Goal: Task Accomplishment & Management: Manage account settings

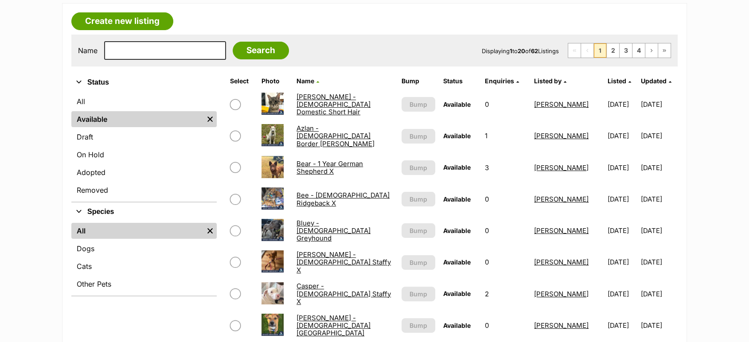
click at [322, 139] on link "Azlan - 5 Month Old Border Collie X Shepherd" at bounding box center [335, 136] width 78 height 24
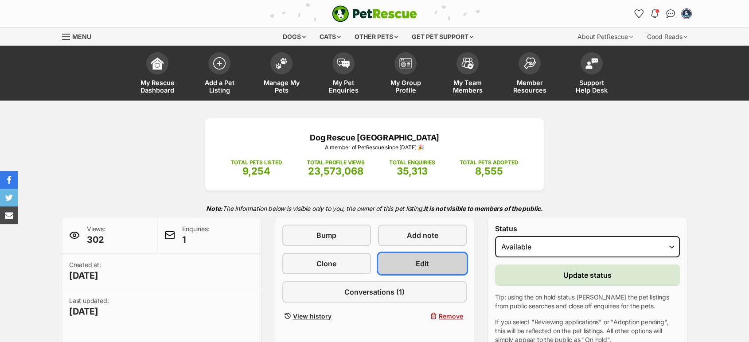
click at [428, 261] on span "Edit" at bounding box center [421, 263] width 13 height 11
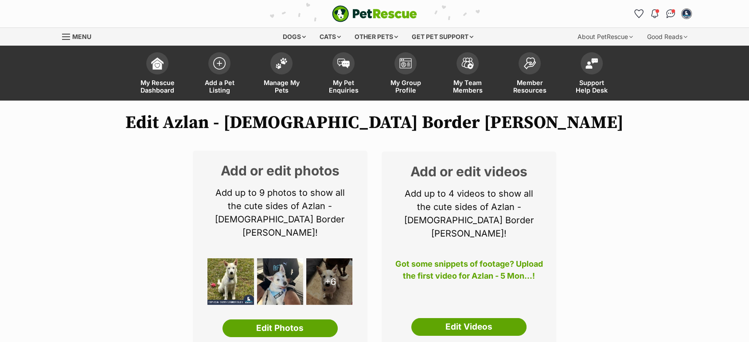
scroll to position [49, 0]
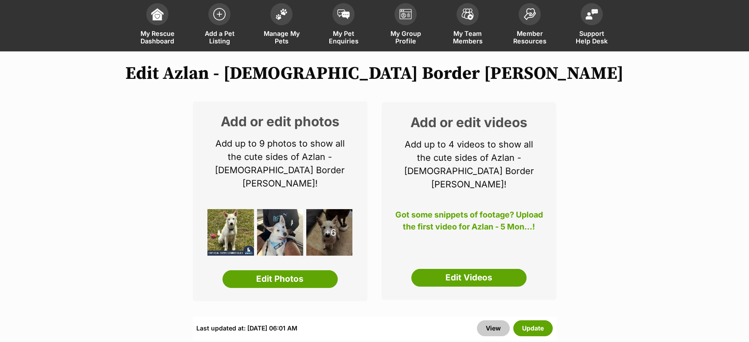
drag, startPoint x: 300, startPoint y: 266, endPoint x: 330, endPoint y: 278, distance: 31.6
click at [300, 270] on link "Edit Photos" at bounding box center [279, 279] width 115 height 18
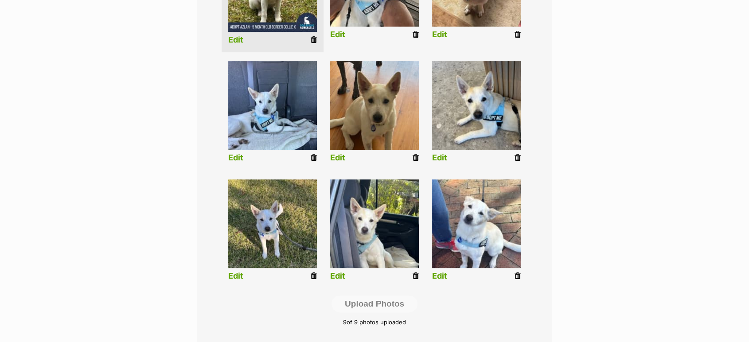
scroll to position [344, 0]
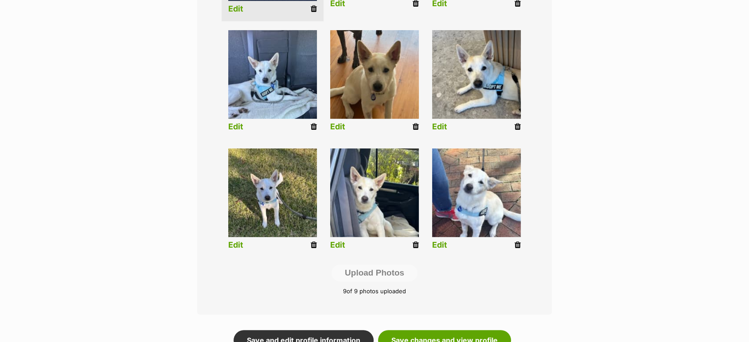
click at [516, 243] on icon at bounding box center [517, 245] width 6 height 8
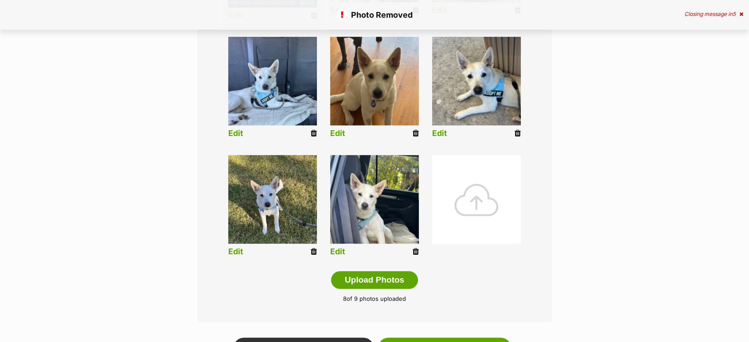
scroll to position [344, 0]
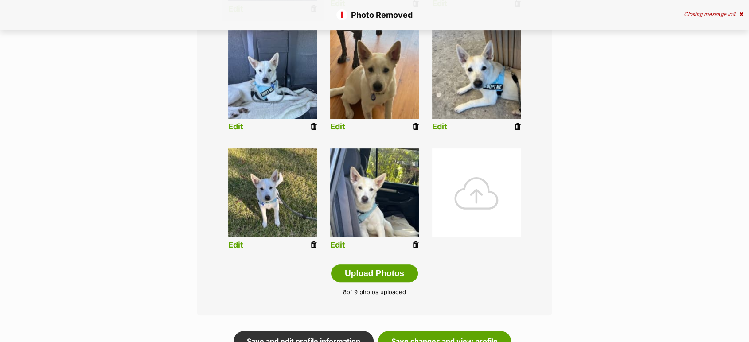
click at [414, 247] on icon at bounding box center [415, 245] width 6 height 8
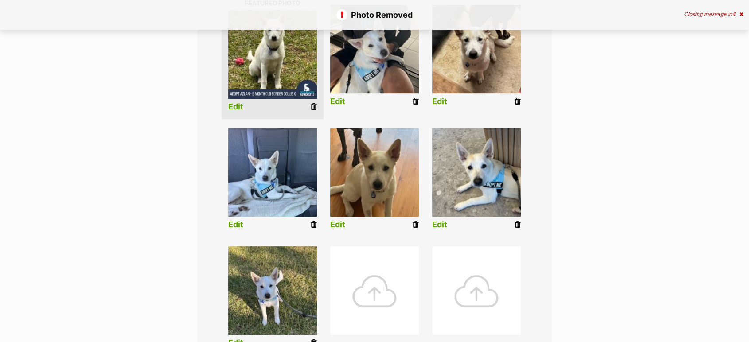
scroll to position [344, 0]
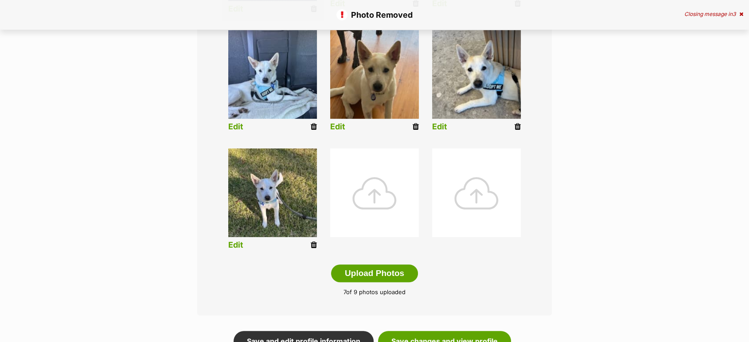
click at [313, 251] on li "Edit" at bounding box center [272, 201] width 102 height 114
click at [315, 247] on icon at bounding box center [313, 245] width 6 height 8
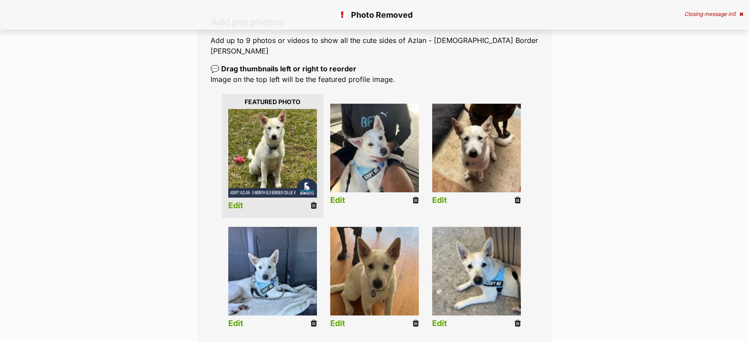
scroll to position [295, 0]
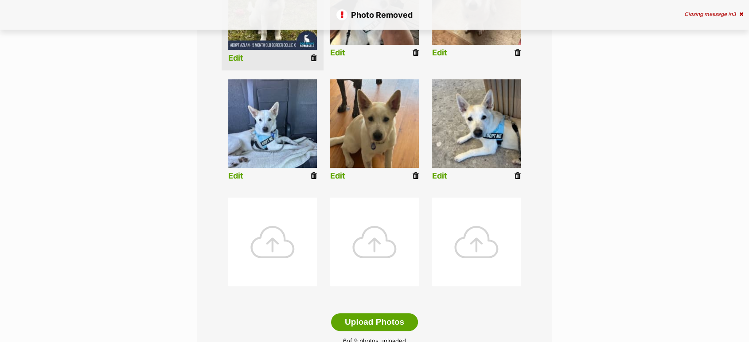
click at [516, 175] on icon at bounding box center [517, 176] width 6 height 8
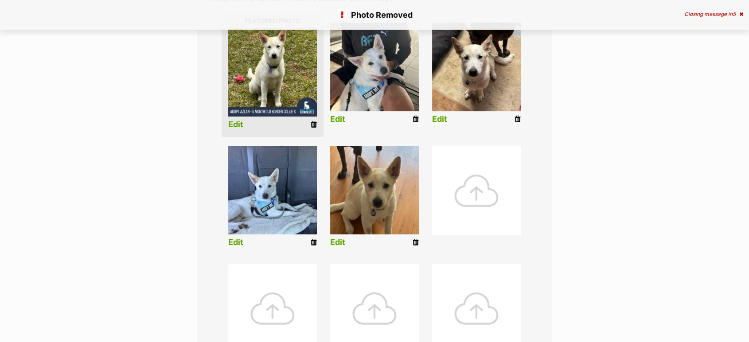
scroll to position [246, 0]
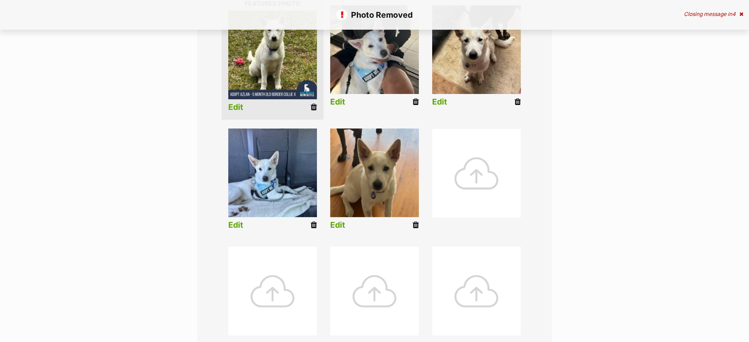
click at [514, 99] on icon at bounding box center [517, 102] width 6 height 8
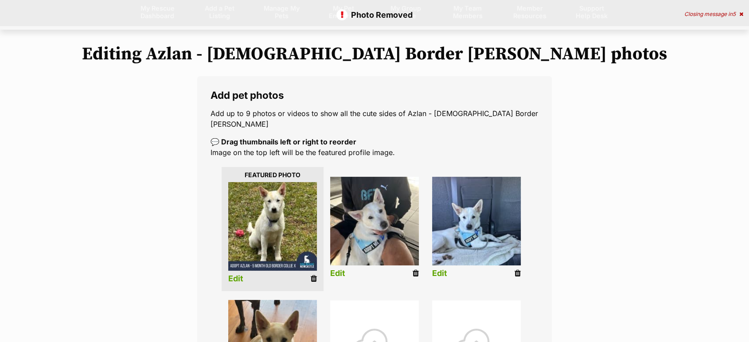
scroll to position [197, 0]
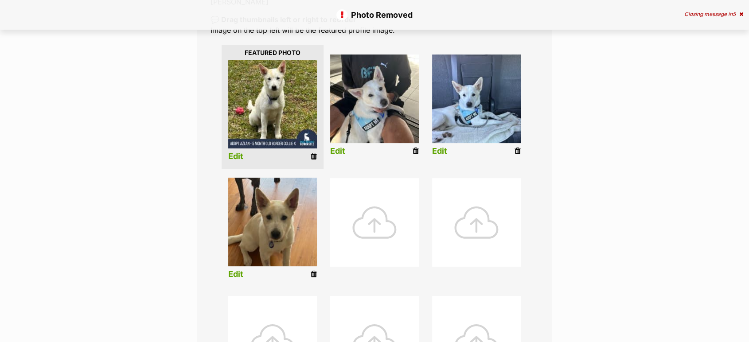
click at [370, 221] on div at bounding box center [374, 222] width 89 height 89
click at [376, 220] on div at bounding box center [374, 222] width 89 height 89
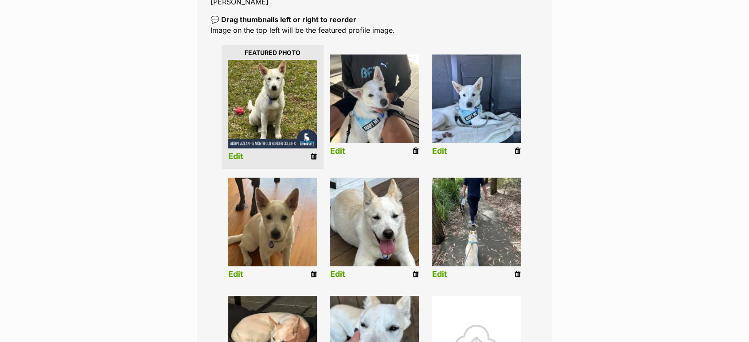
scroll to position [344, 0]
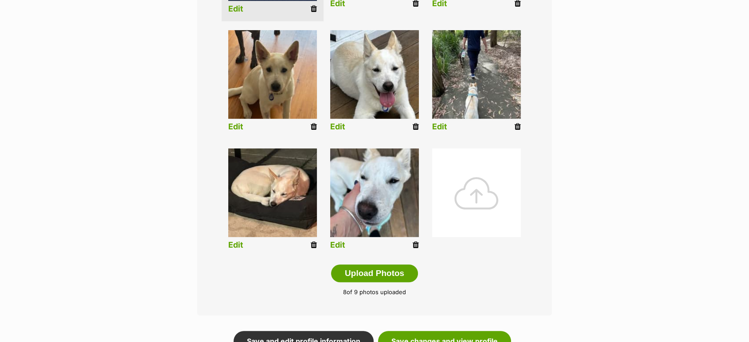
click at [481, 194] on div at bounding box center [476, 192] width 89 height 89
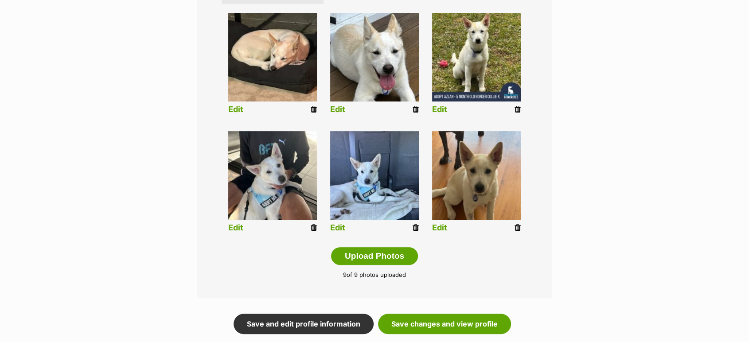
scroll to position [413, 0]
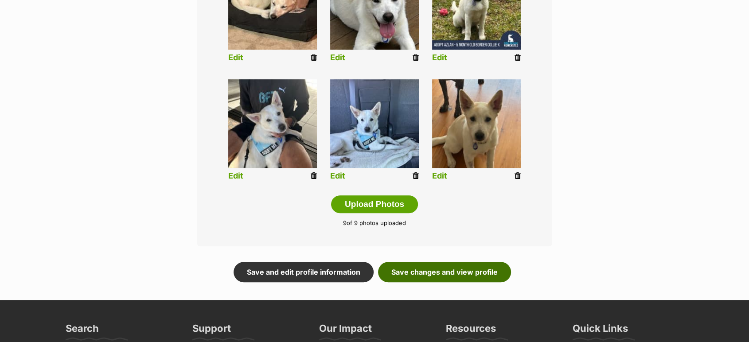
click at [485, 273] on link "Save changes and view profile" at bounding box center [444, 272] width 133 height 20
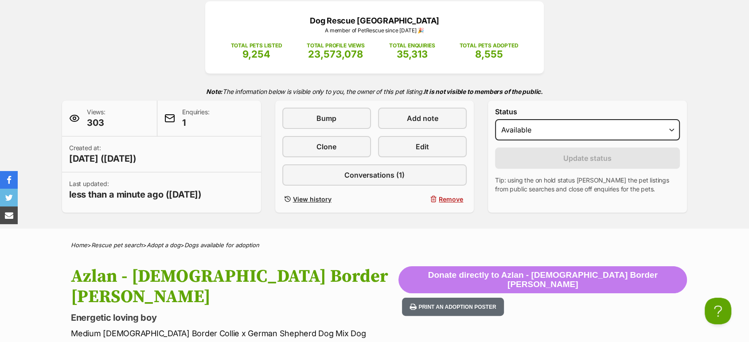
scroll to position [49, 0]
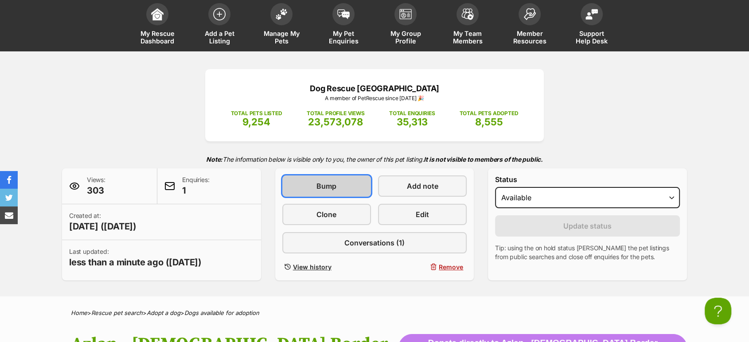
click at [316, 185] on span "Bump" at bounding box center [326, 186] width 20 height 11
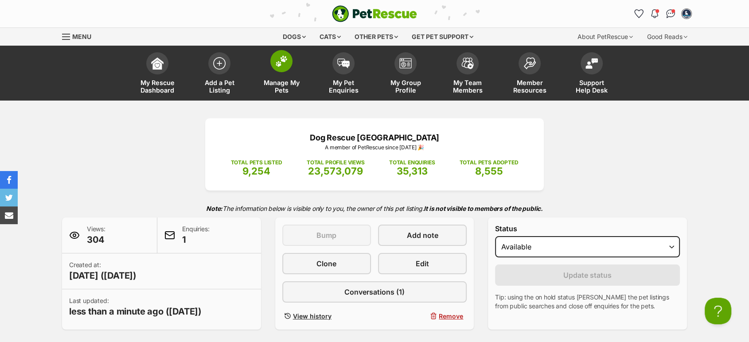
click at [277, 70] on span at bounding box center [281, 61] width 22 height 22
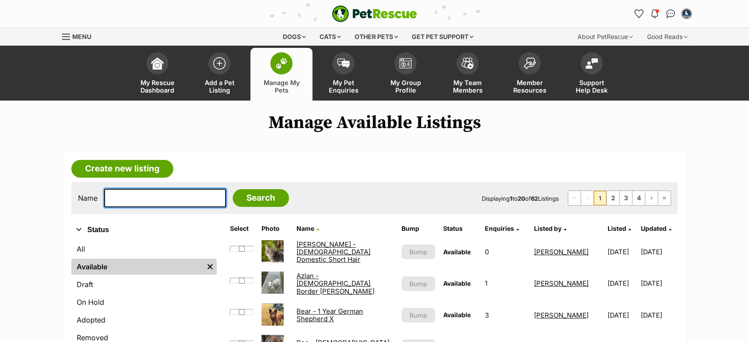
click at [149, 202] on input "text" at bounding box center [165, 198] width 122 height 19
type input "river"
click at [233, 189] on input "Search" at bounding box center [261, 198] width 56 height 18
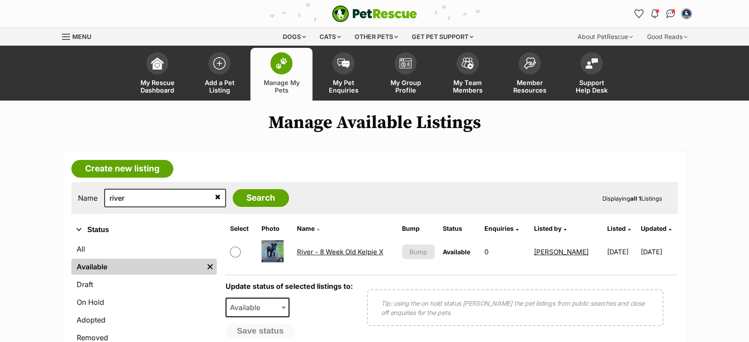
click at [324, 255] on link "River - 8 Week Old Kelpie X" at bounding box center [339, 252] width 86 height 8
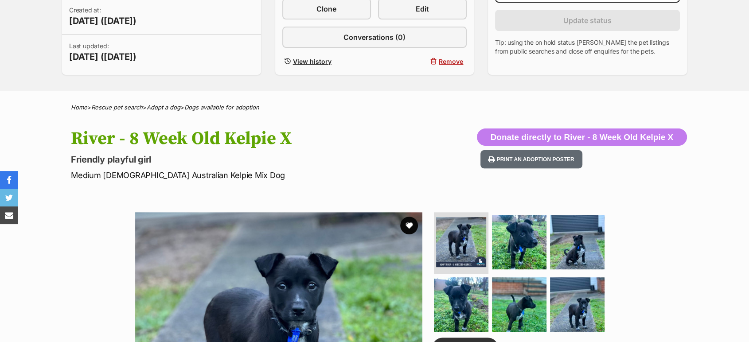
scroll to position [49, 0]
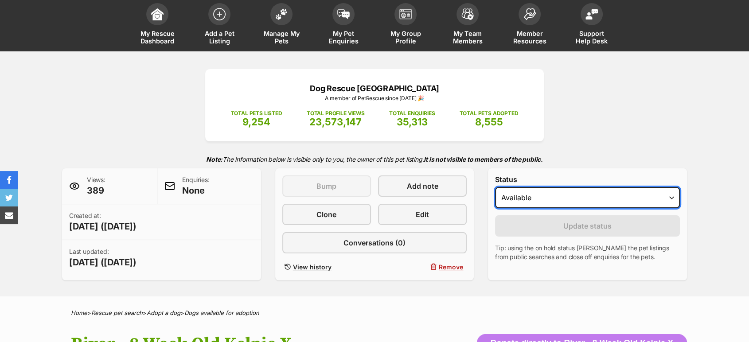
click at [527, 203] on select "Draft Available On hold Adopted" at bounding box center [587, 197] width 185 height 21
select select "on_hold"
click at [495, 187] on select "Draft Available On hold Adopted" at bounding box center [587, 197] width 185 height 21
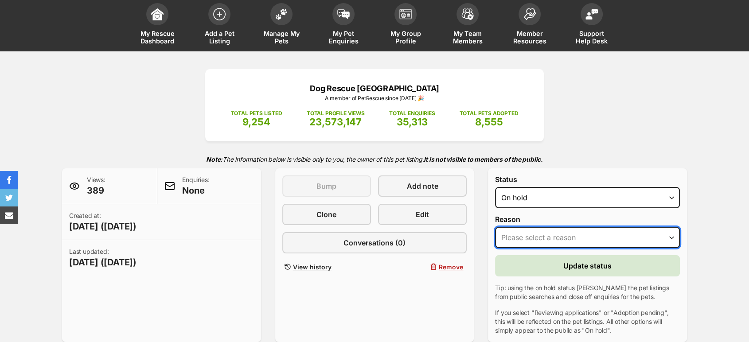
click at [529, 233] on select "Please select a reason Medical reasons Reviewing applications Adoption pending …" at bounding box center [587, 237] width 185 height 21
select select "adoption_pending"
click at [495, 227] on select "Please select a reason Medical reasons Reviewing applications Adoption pending …" at bounding box center [587, 237] width 185 height 21
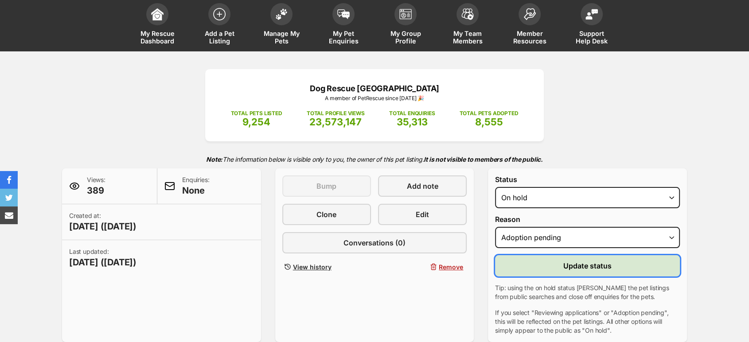
scroll to position [0, 0]
click at [567, 264] on span "Update status" at bounding box center [587, 265] width 48 height 11
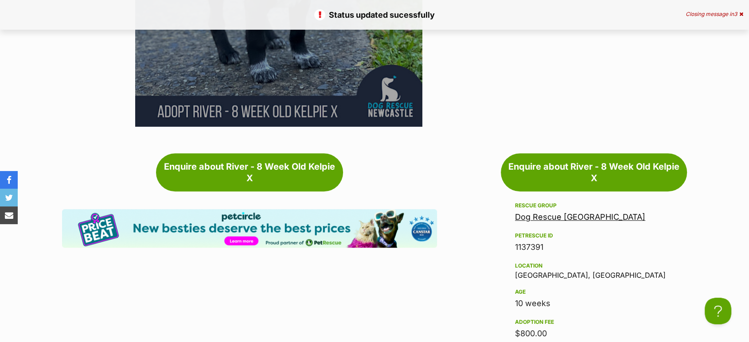
click at [531, 247] on div "1137391" at bounding box center [594, 247] width 158 height 12
copy div "1137391"
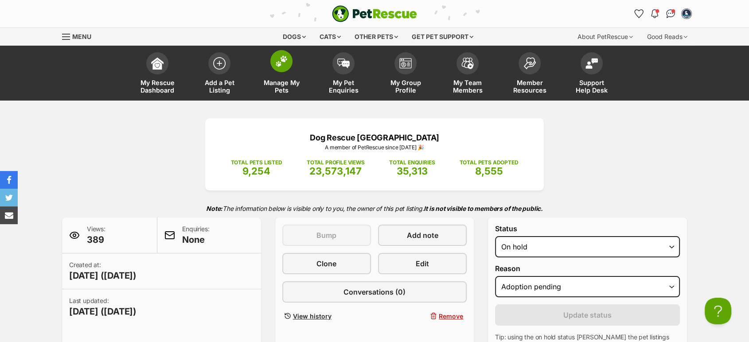
click at [272, 80] on span "Manage My Pets" at bounding box center [281, 86] width 40 height 15
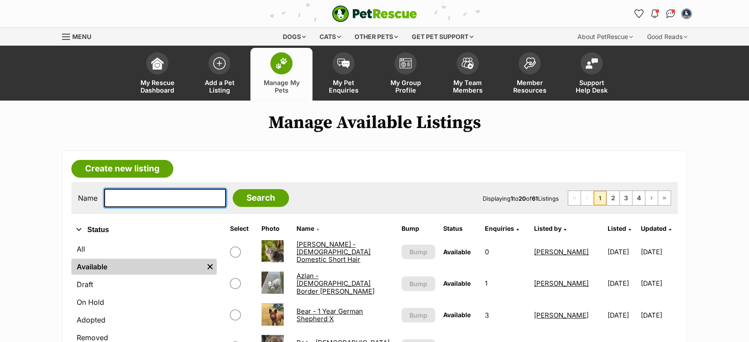
click at [167, 195] on input "text" at bounding box center [165, 198] width 122 height 19
type input "rebel"
click at [233, 189] on input "Search" at bounding box center [261, 198] width 56 height 18
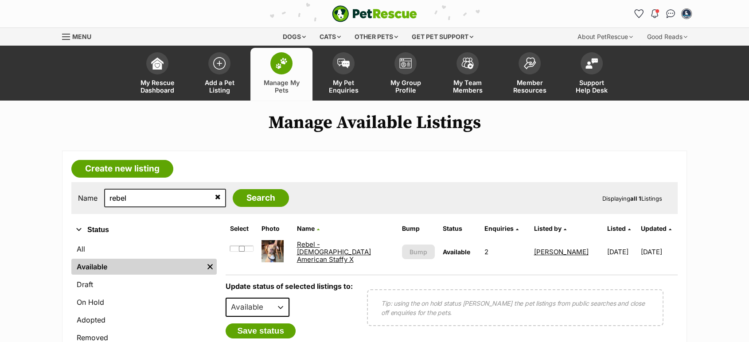
click at [336, 246] on link "Rebel - [DEMOGRAPHIC_DATA] American Staffy X" at bounding box center [333, 252] width 74 height 24
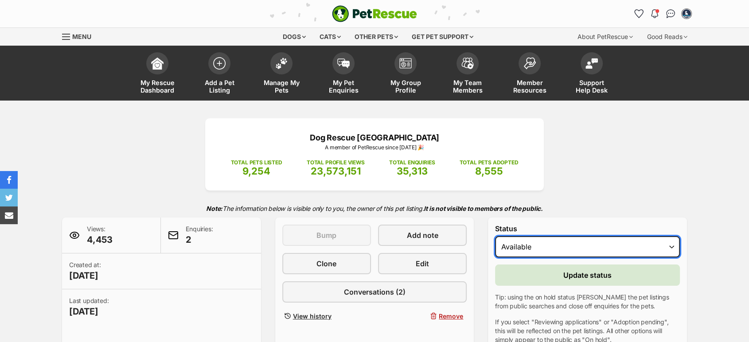
click at [576, 249] on select "Draft - not available as listing has enquires Available On hold Adopted" at bounding box center [587, 246] width 185 height 21
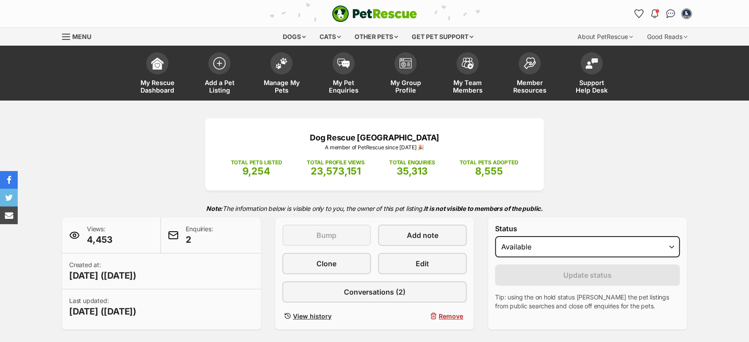
select select "on_hold"
click at [495, 237] on select "Draft - not available as listing has enquires Available On hold Adopted" at bounding box center [587, 246] width 185 height 21
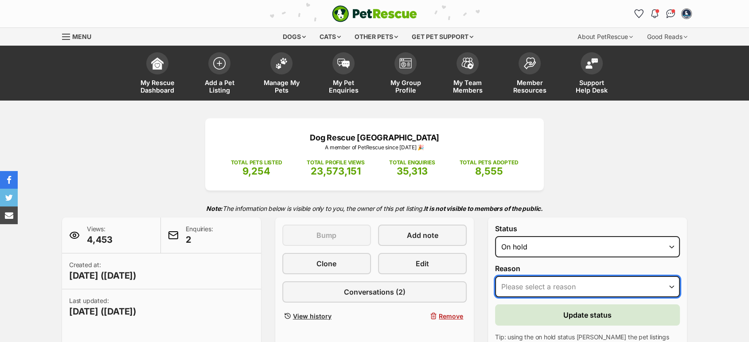
click at [544, 284] on select "Please select a reason Medical reasons Reviewing applications Adoption pending …" at bounding box center [587, 286] width 185 height 21
select select "adoption_pending"
click at [495, 276] on select "Please select a reason Medical reasons Reviewing applications Adoption pending …" at bounding box center [587, 286] width 185 height 21
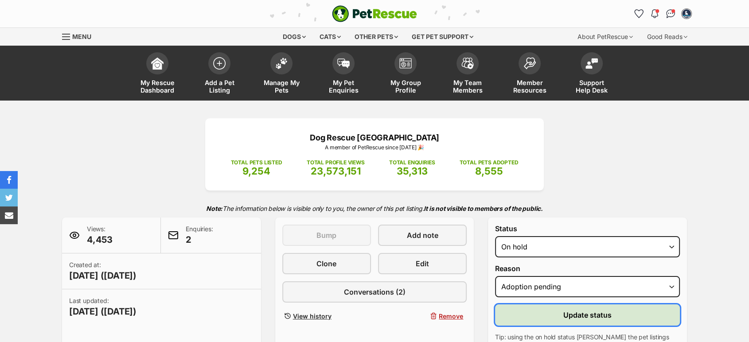
click at [563, 312] on button "Update status" at bounding box center [587, 314] width 185 height 21
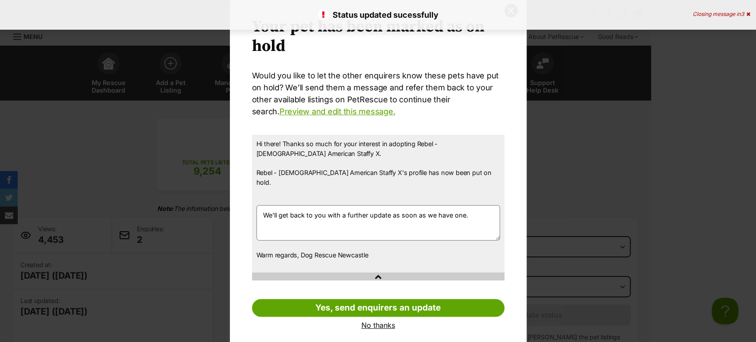
click at [367, 321] on link "No thanks" at bounding box center [378, 325] width 252 height 8
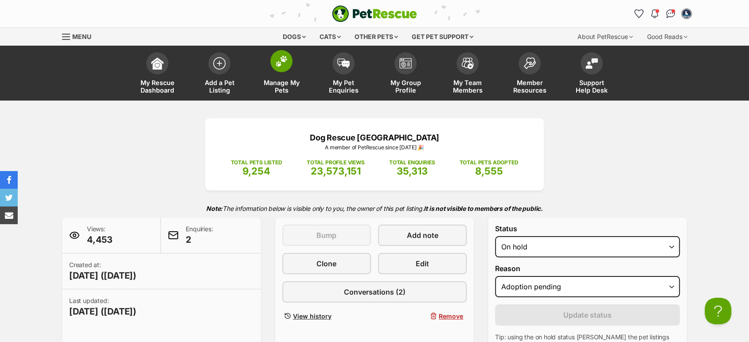
click at [267, 70] on link "Manage My Pets" at bounding box center [281, 74] width 62 height 53
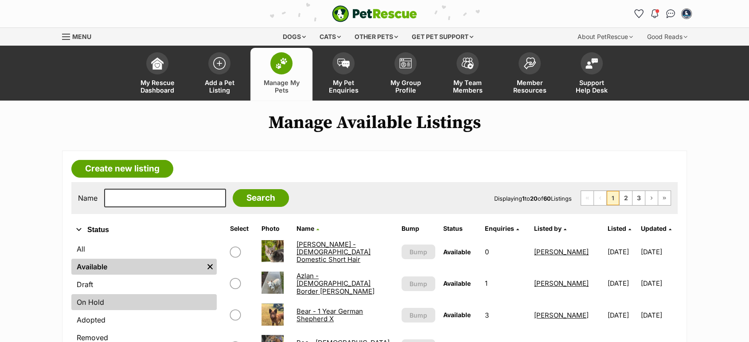
click at [118, 303] on link "On Hold" at bounding box center [143, 302] width 145 height 16
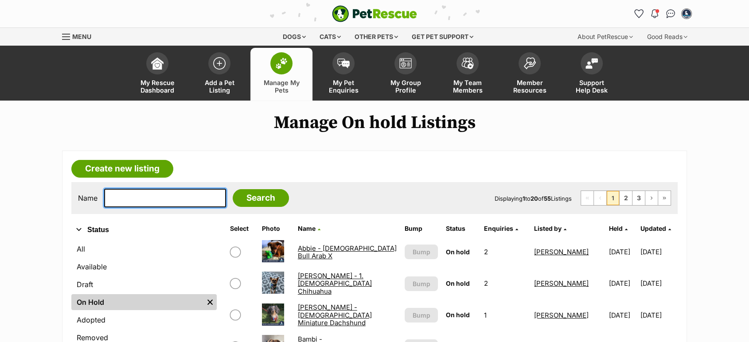
drag, startPoint x: 0, startPoint y: 0, endPoint x: 159, endPoint y: 202, distance: 256.7
click at [159, 202] on input "text" at bounding box center [165, 198] width 122 height 19
type input "tigg"
click at [233, 189] on input "Search" at bounding box center [261, 198] width 56 height 18
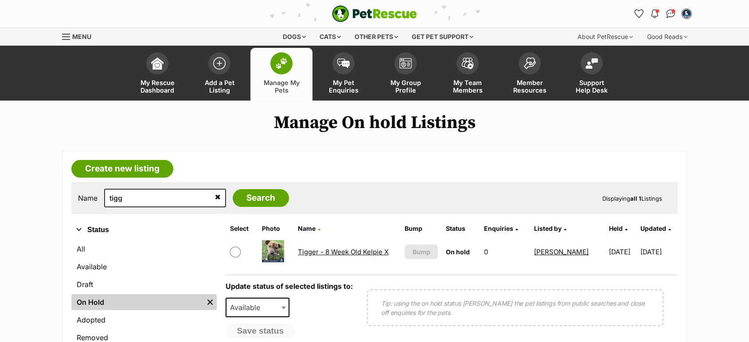
click at [299, 250] on link "Tigger - 8 Week Old Kelpie X" at bounding box center [343, 252] width 91 height 8
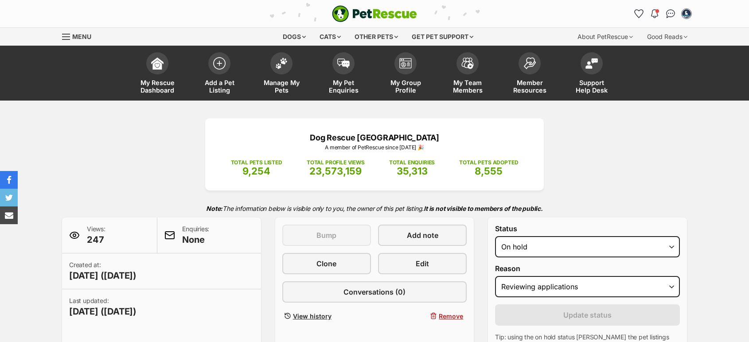
select select "reviewing_applications"
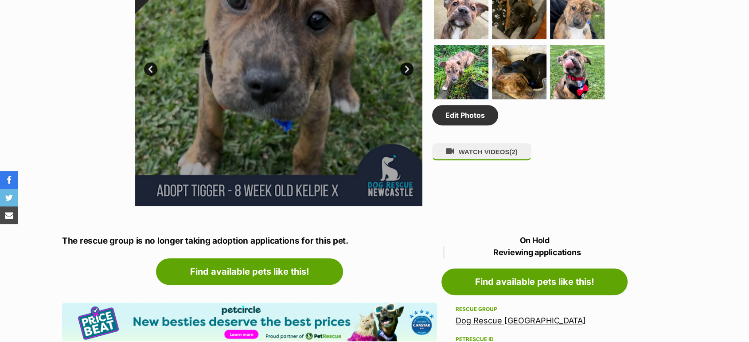
scroll to position [738, 0]
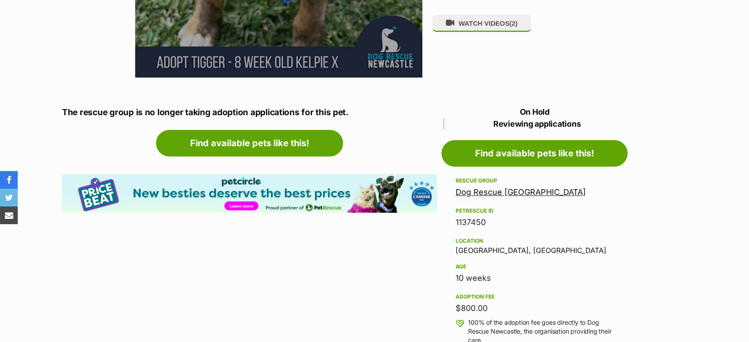
click at [482, 217] on div "1137450" at bounding box center [534, 222] width 158 height 12
copy div "1137450"
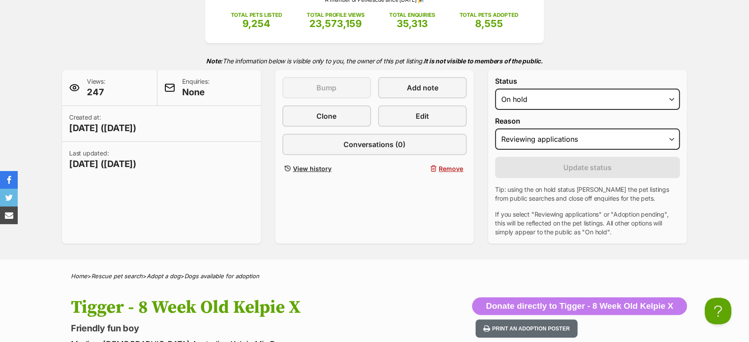
scroll to position [0, 0]
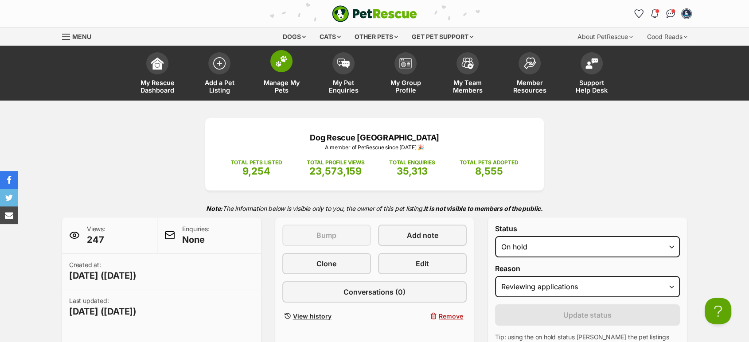
click at [269, 74] on link "Manage My Pets" at bounding box center [281, 74] width 62 height 53
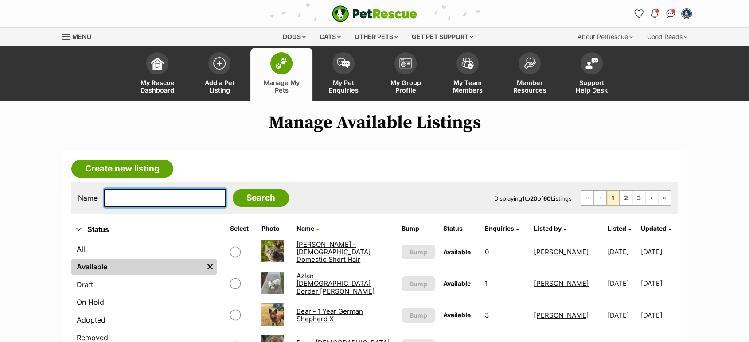
click at [135, 198] on input "text" at bounding box center [165, 198] width 122 height 19
type input "sooty"
click at [233, 189] on input "Search" at bounding box center [261, 198] width 56 height 18
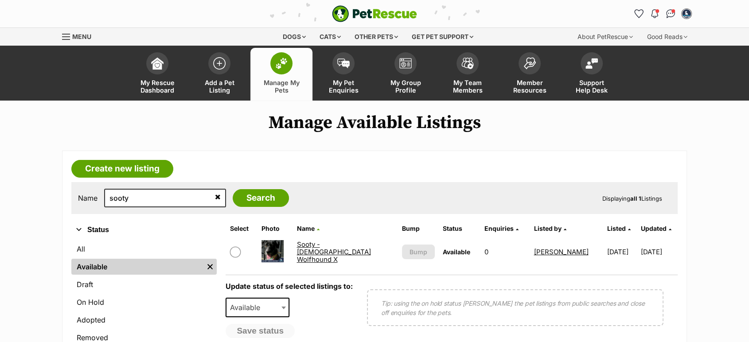
click at [305, 256] on link "Sooty - 18 Month Old Wolfhound X" at bounding box center [333, 252] width 74 height 24
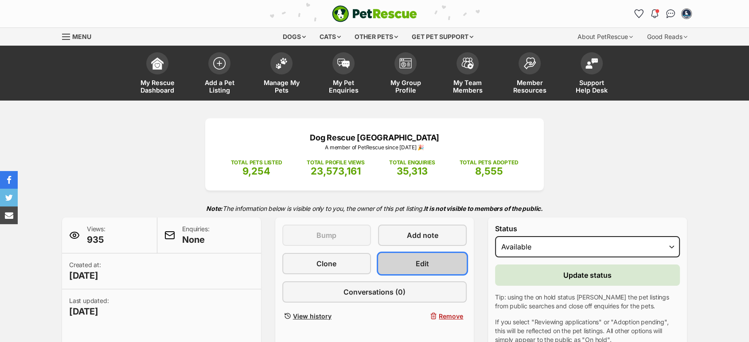
drag, startPoint x: 0, startPoint y: 0, endPoint x: 435, endPoint y: 256, distance: 504.8
click at [435, 256] on link "Edit" at bounding box center [422, 263] width 89 height 21
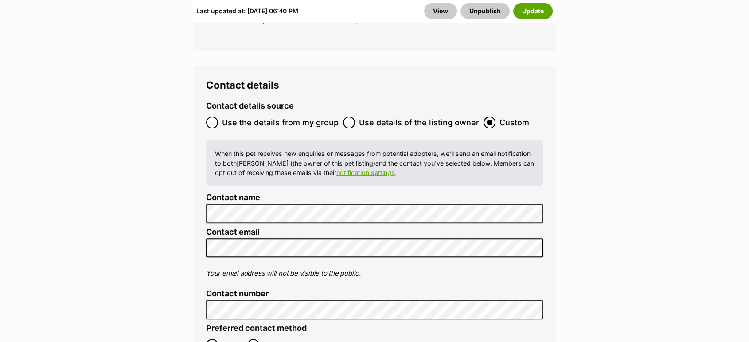
scroll to position [3593, 0]
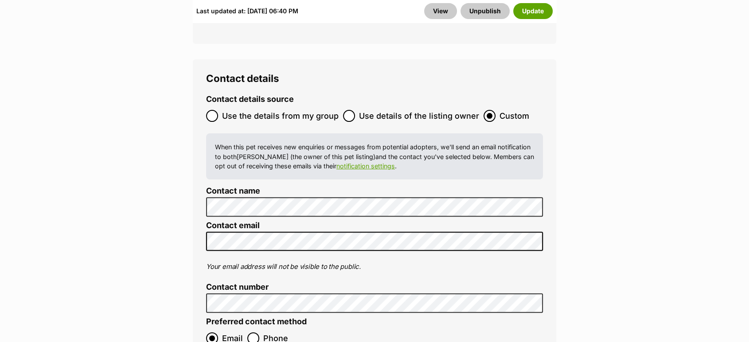
click at [528, 14] on button "Update" at bounding box center [532, 11] width 39 height 16
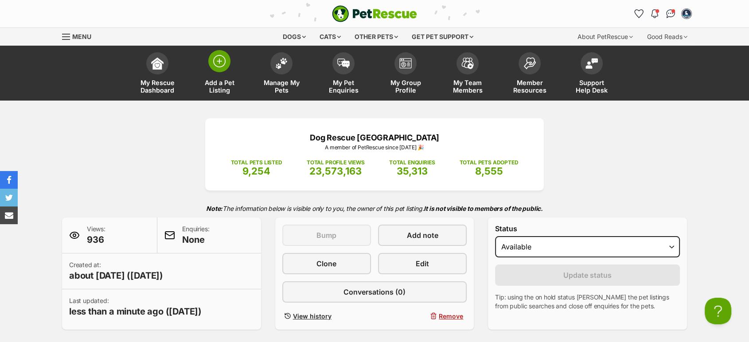
drag, startPoint x: 214, startPoint y: 66, endPoint x: 215, endPoint y: 52, distance: 13.3
click at [215, 66] on img at bounding box center [219, 61] width 12 height 12
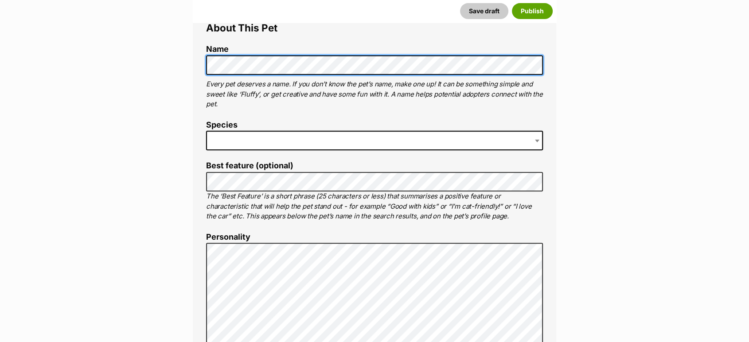
scroll to position [344, 0]
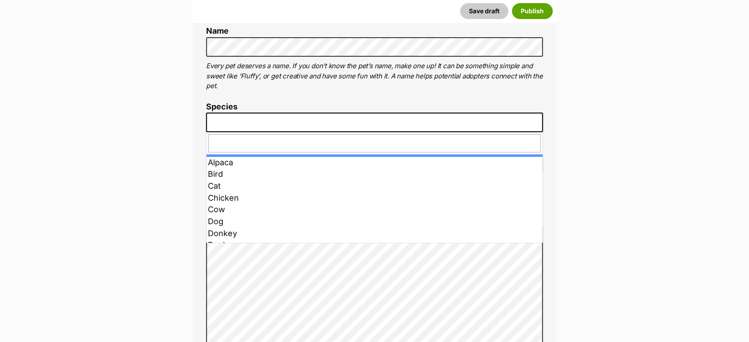
click at [252, 119] on span at bounding box center [374, 121] width 337 height 19
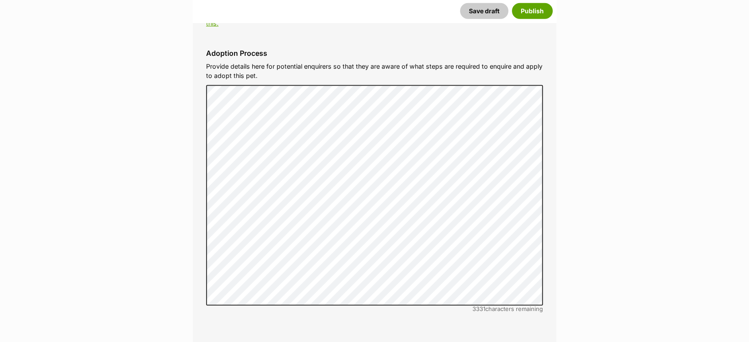
scroll to position [2657, 0]
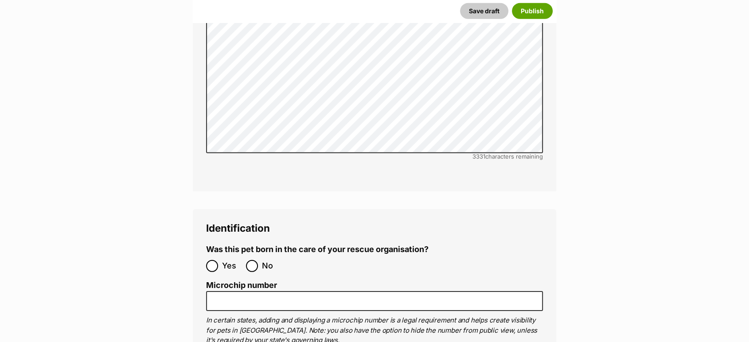
click at [260, 260] on label "No" at bounding box center [263, 266] width 35 height 12
click at [258, 260] on input "No" at bounding box center [252, 266] width 12 height 12
radio input "true"
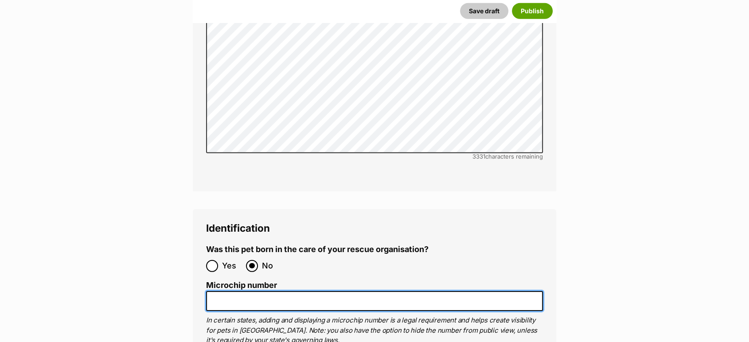
click at [268, 291] on input "Microchip number" at bounding box center [374, 301] width 337 height 20
paste input "991003002077555"
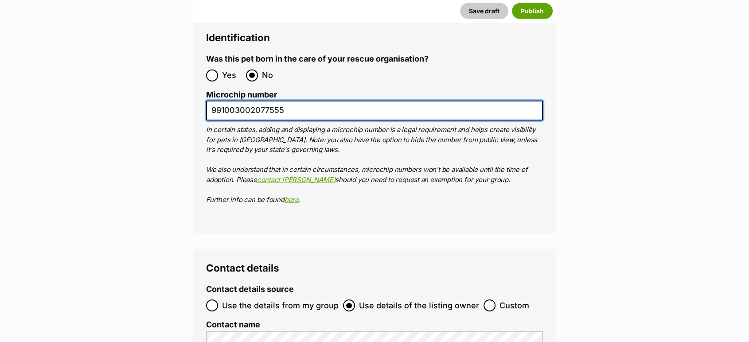
scroll to position [3002, 0]
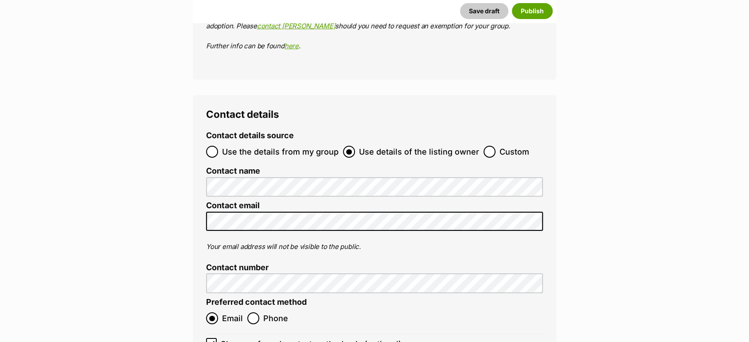
type input "991003002077555"
click at [486, 146] on input "Custom" at bounding box center [489, 152] width 12 height 12
radio input "true"
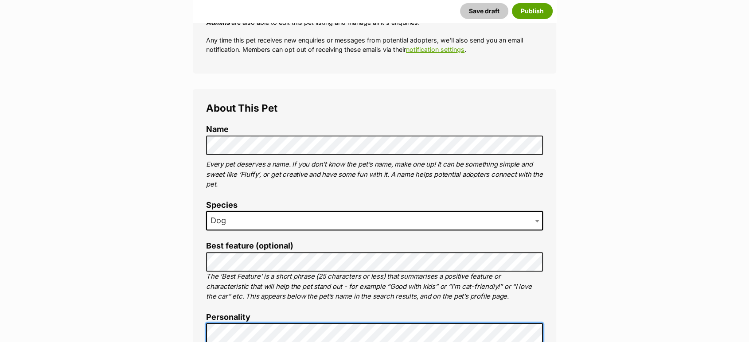
scroll to position [492, 0]
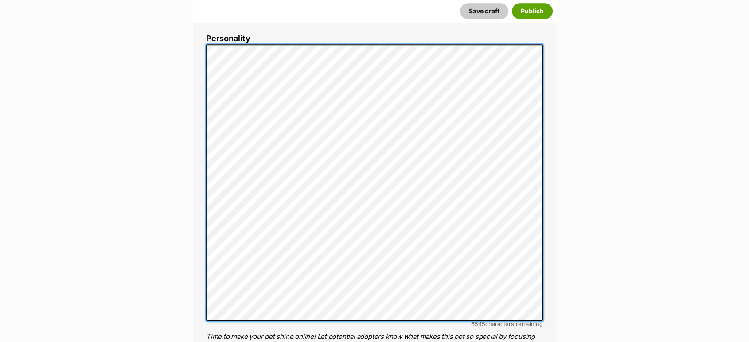
scroll to position [541, 0]
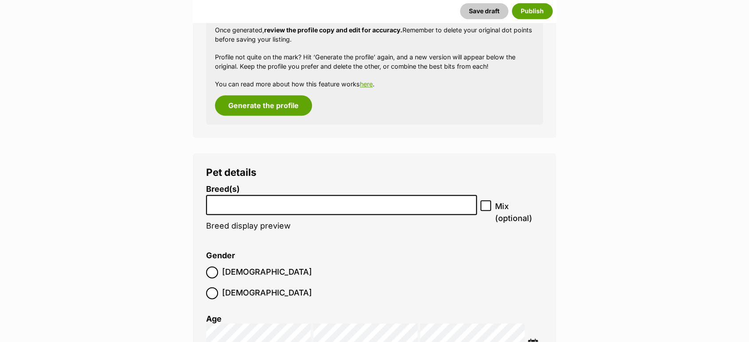
scroll to position [1082, 0]
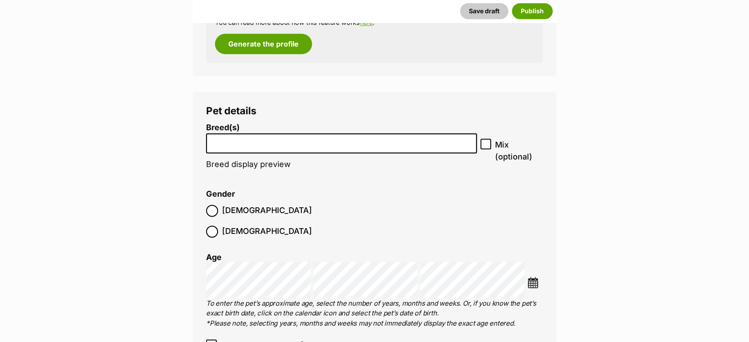
click at [230, 144] on input "search" at bounding box center [341, 140] width 264 height 9
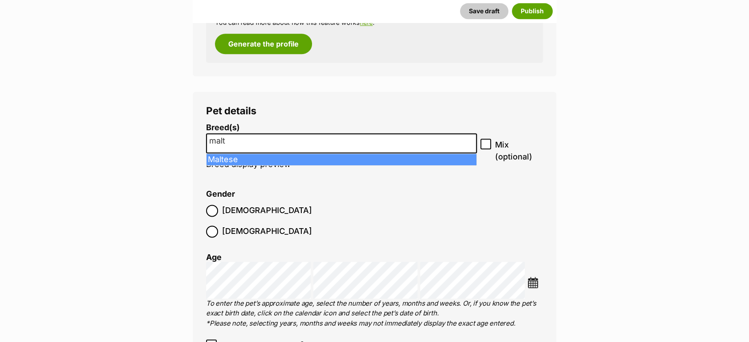
type input "malt"
select select "138"
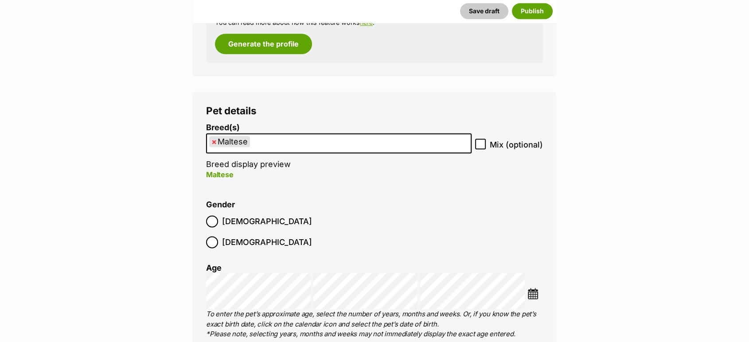
click at [271, 141] on ul "× Maltese" at bounding box center [339, 143] width 264 height 18
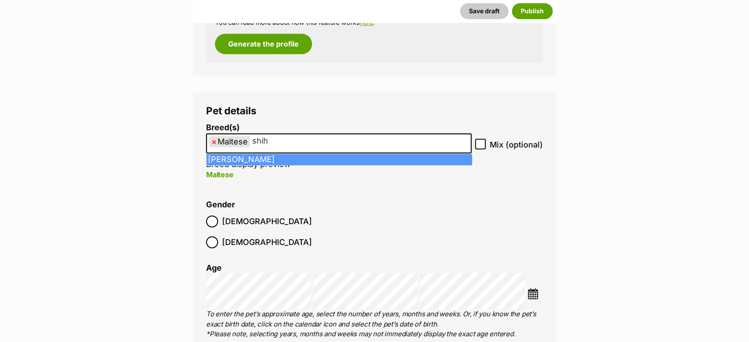
type input "shih"
drag, startPoint x: 246, startPoint y: 160, endPoint x: 262, endPoint y: 157, distance: 16.2
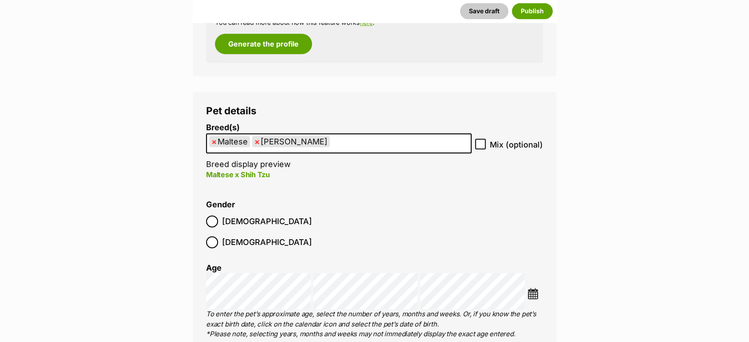
click at [486, 142] on label "Mix (optional)" at bounding box center [509, 145] width 68 height 12
click at [485, 142] on input "Mix (optional)" at bounding box center [480, 144] width 11 height 11
checkbox input "true"
drag, startPoint x: 225, startPoint y: 221, endPoint x: 231, endPoint y: 241, distance: 21.3
click at [225, 222] on span "Male" at bounding box center [267, 221] width 90 height 12
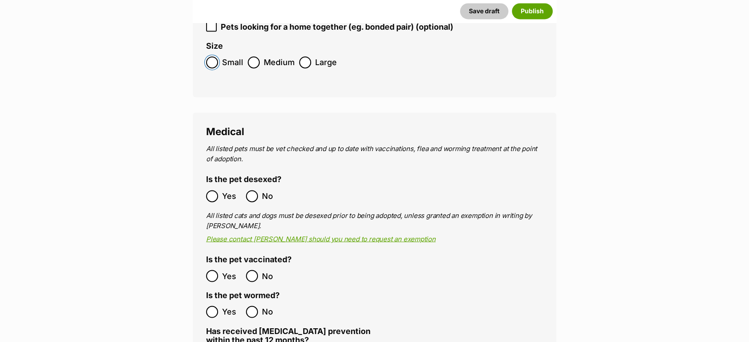
scroll to position [1525, 0]
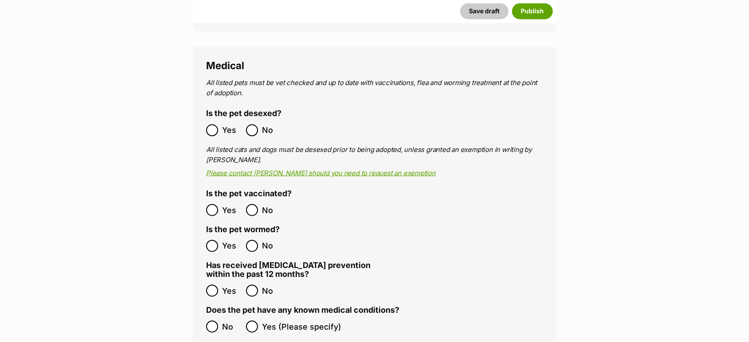
click at [212, 199] on ol "Yes No" at bounding box center [290, 209] width 168 height 21
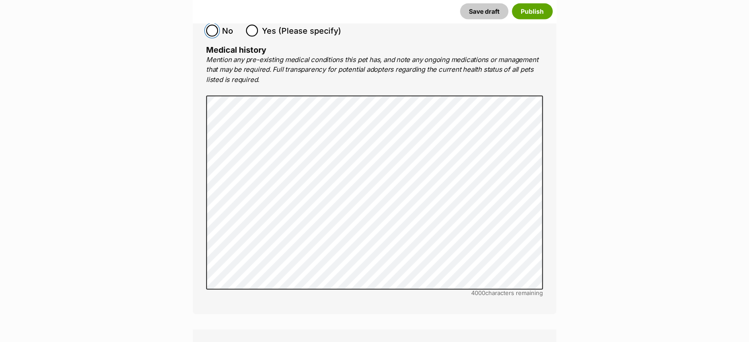
scroll to position [1968, 0]
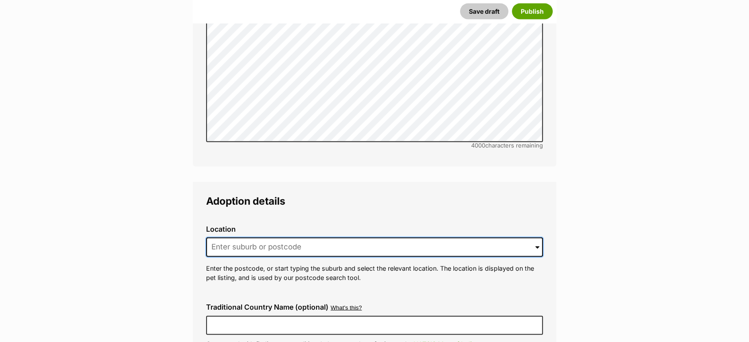
click at [237, 237] on input at bounding box center [374, 246] width 337 height 19
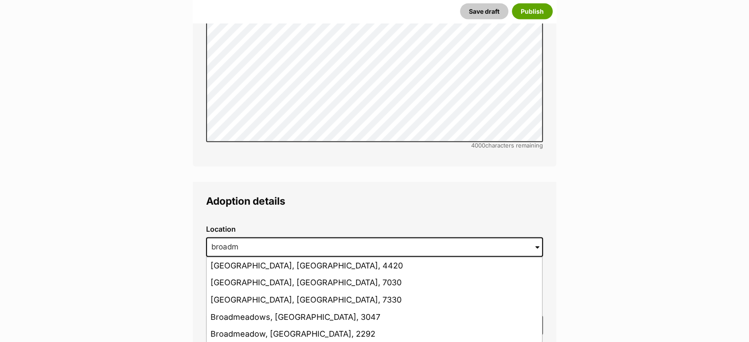
click at [290, 326] on li "Broadmeadow, New South Wales, 2292" at bounding box center [373, 334] width 335 height 17
type input "Broadmeadow, New South Wales, 2292"
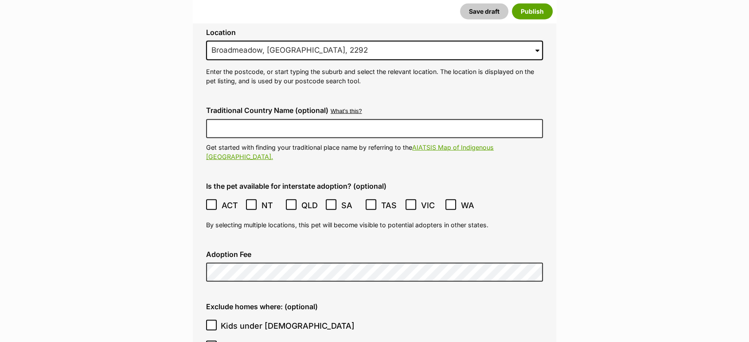
scroll to position [2165, 0]
click at [209, 199] on span at bounding box center [212, 205] width 12 height 12
click at [409, 202] on icon at bounding box center [410, 205] width 6 height 6
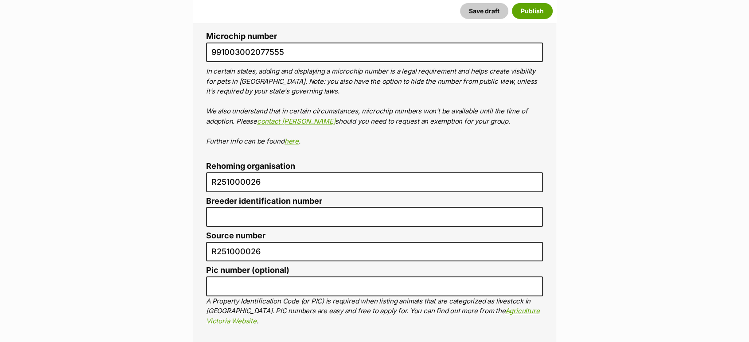
scroll to position [3002, 0]
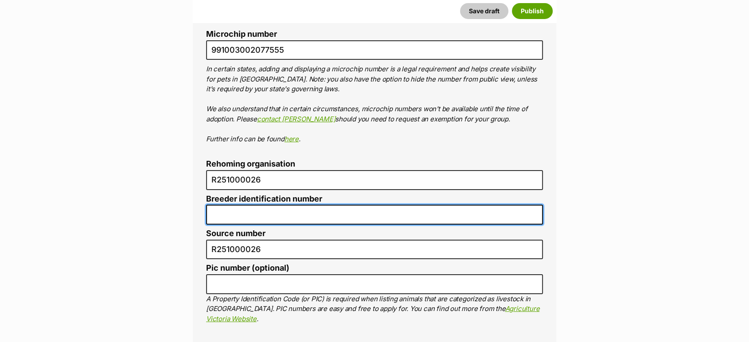
click at [238, 205] on input "Breeder identification number" at bounding box center [374, 215] width 337 height 20
type input "N/A"
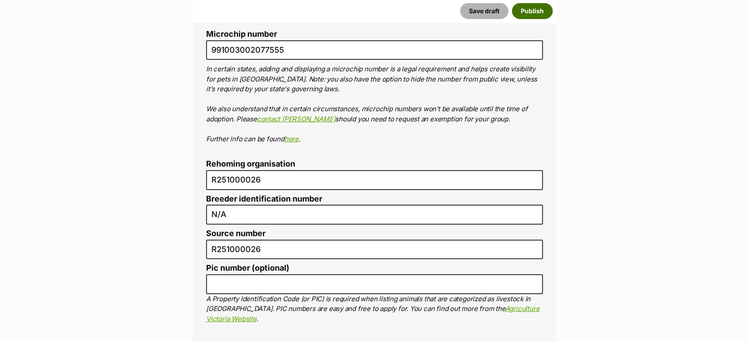
click at [528, 14] on button "Publish" at bounding box center [532, 11] width 41 height 16
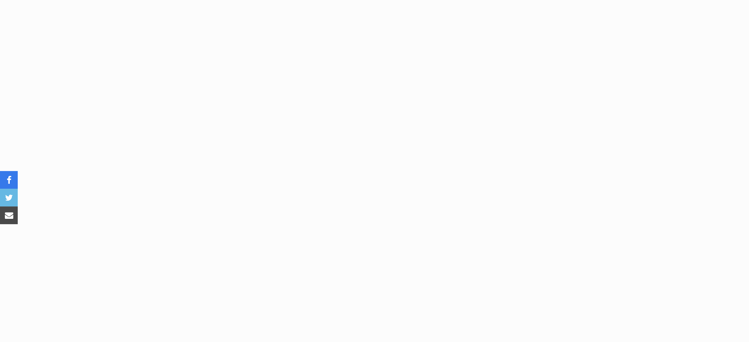
scroll to position [864, 0]
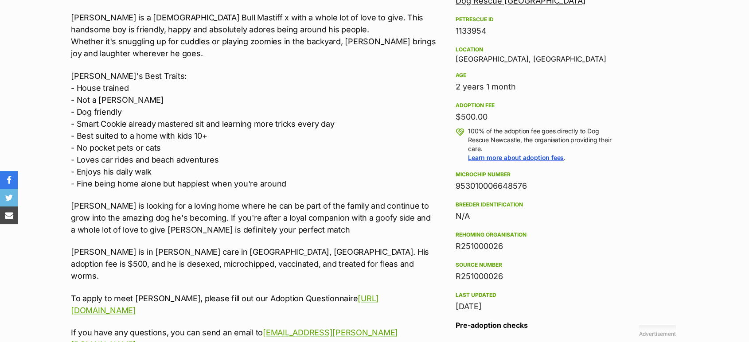
drag, startPoint x: 350, startPoint y: 312, endPoint x: 94, endPoint y: 159, distance: 298.7
click at [66, 224] on div "Upload Videos About Dougie - [DEMOGRAPHIC_DATA] Bullmastiff X Meet [PERSON_NAME…" at bounding box center [249, 295] width 375 height 735
copy div "[PERSON_NAME] is in [PERSON_NAME] care in [GEOGRAPHIC_DATA], [GEOGRAPHIC_DATA].…"
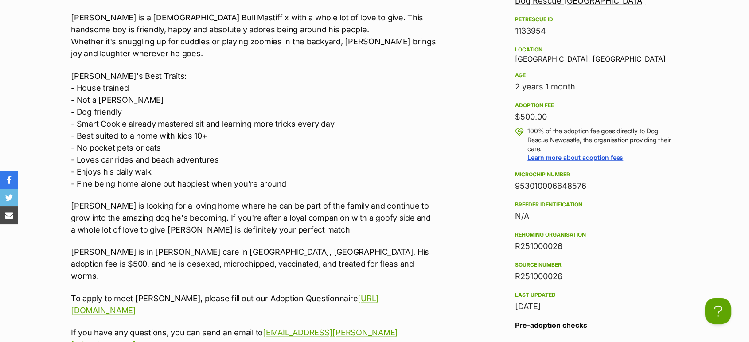
scroll to position [0, 0]
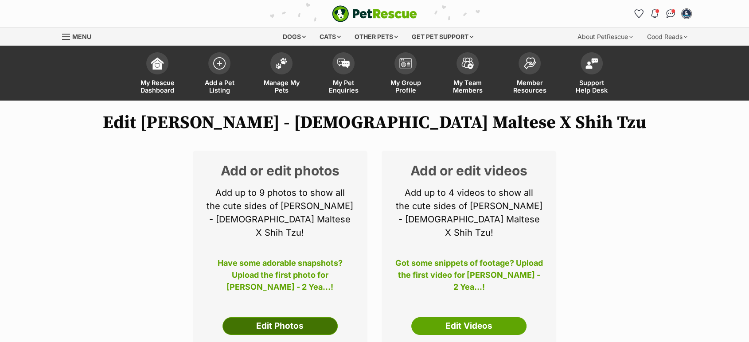
click at [275, 318] on link "Edit Photos" at bounding box center [279, 326] width 115 height 18
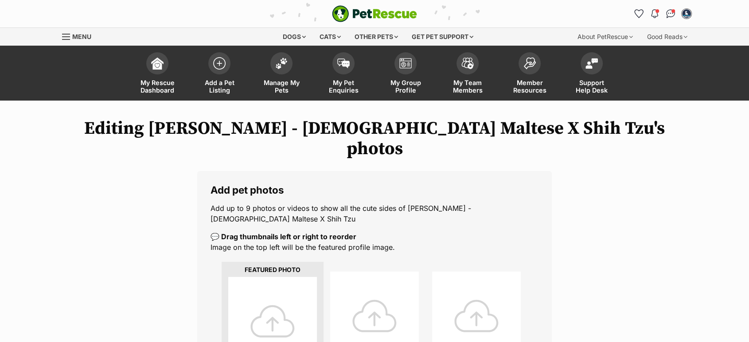
click at [272, 294] on div at bounding box center [272, 321] width 89 height 89
click at [273, 291] on div at bounding box center [272, 321] width 89 height 89
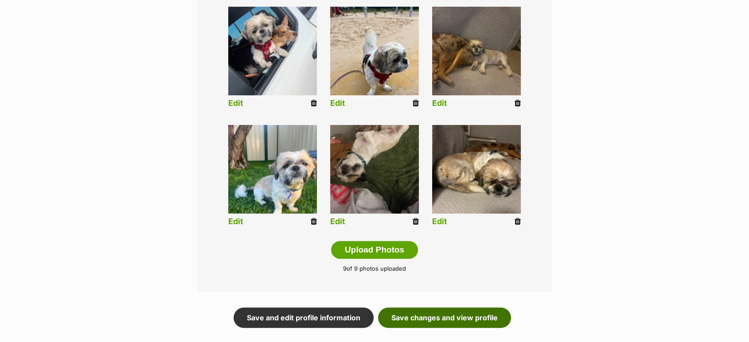
scroll to position [443, 0]
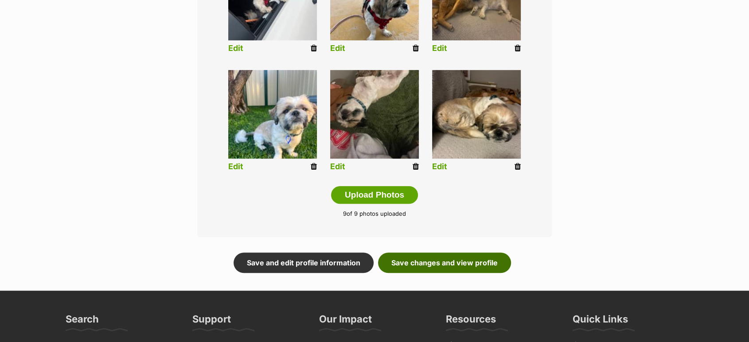
click at [463, 252] on link "Save changes and view profile" at bounding box center [444, 262] width 133 height 20
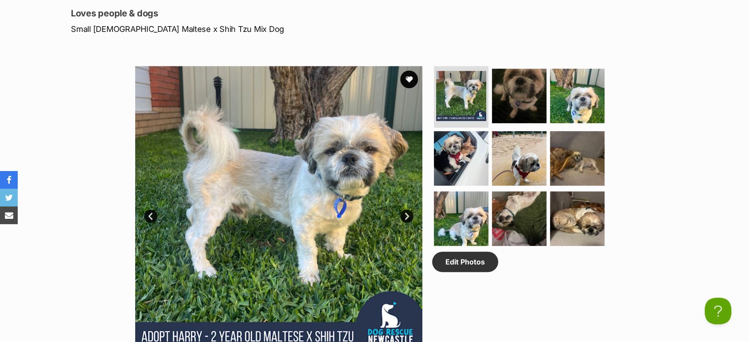
scroll to position [443, 0]
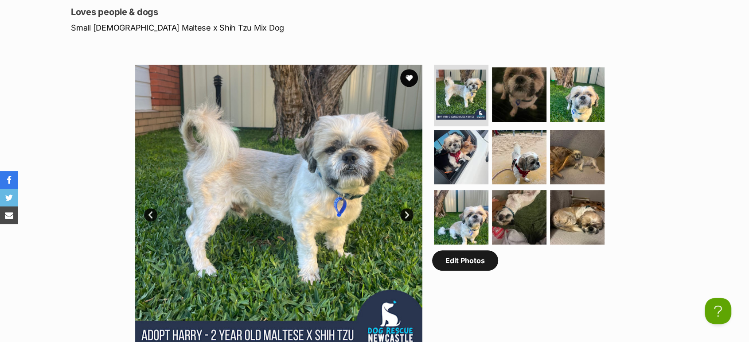
click at [477, 250] on link "Edit Photos" at bounding box center [465, 260] width 66 height 20
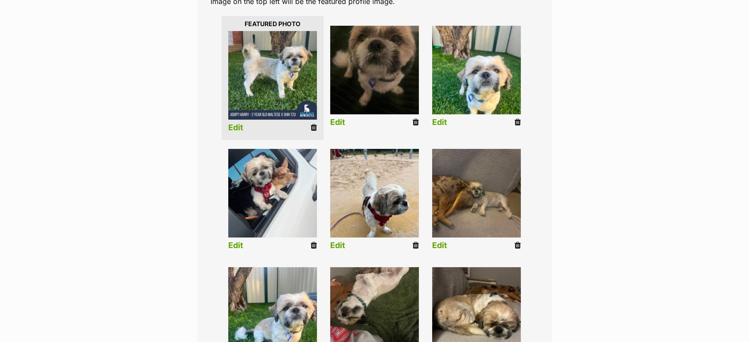
scroll to position [295, 0]
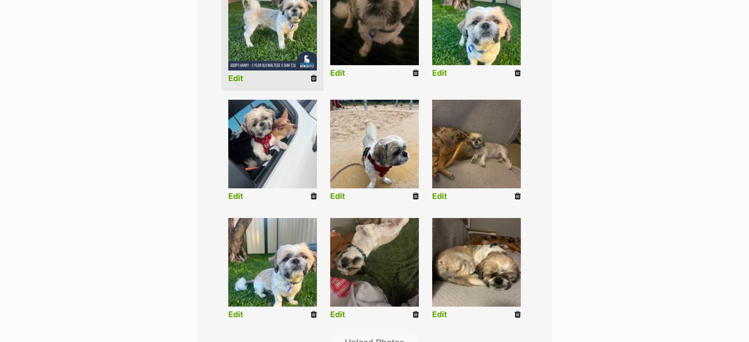
click at [514, 310] on icon at bounding box center [517, 314] width 6 height 8
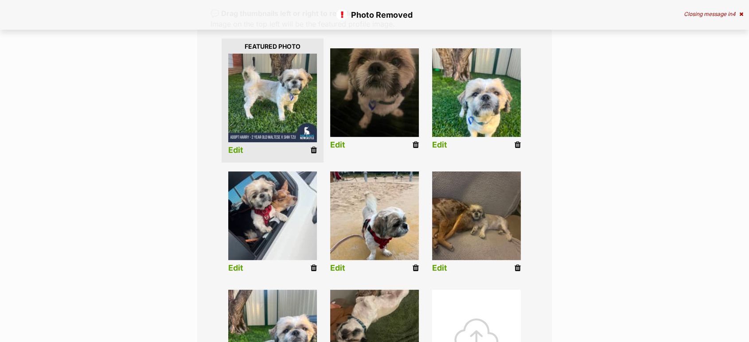
scroll to position [393, 0]
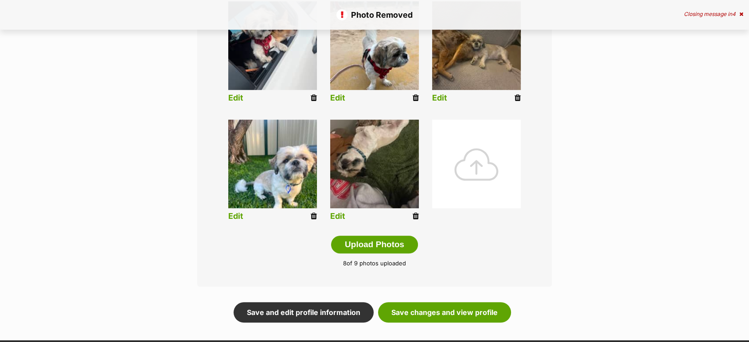
click at [475, 136] on div at bounding box center [476, 164] width 89 height 89
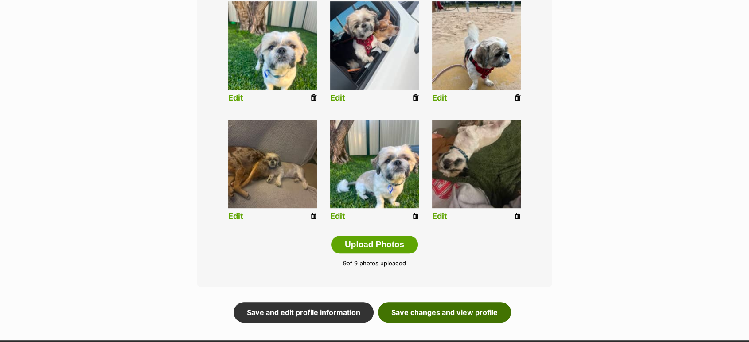
click at [438, 302] on link "Save changes and view profile" at bounding box center [444, 312] width 133 height 20
